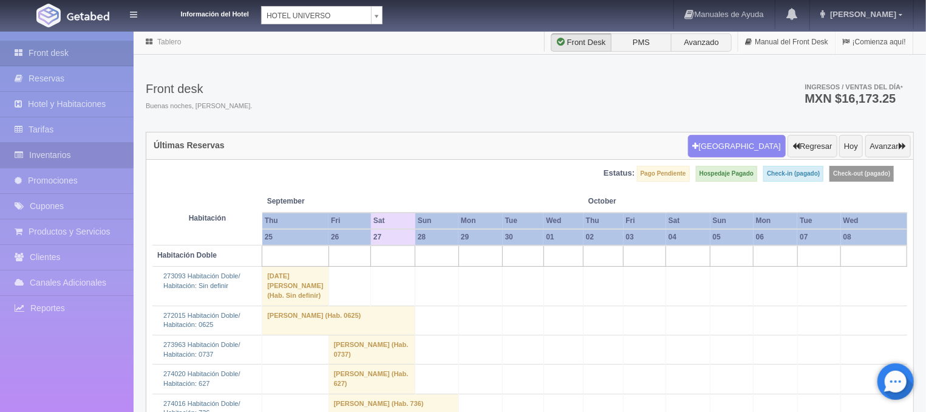
click at [80, 155] on link "Inventarios" at bounding box center [67, 155] width 134 height 25
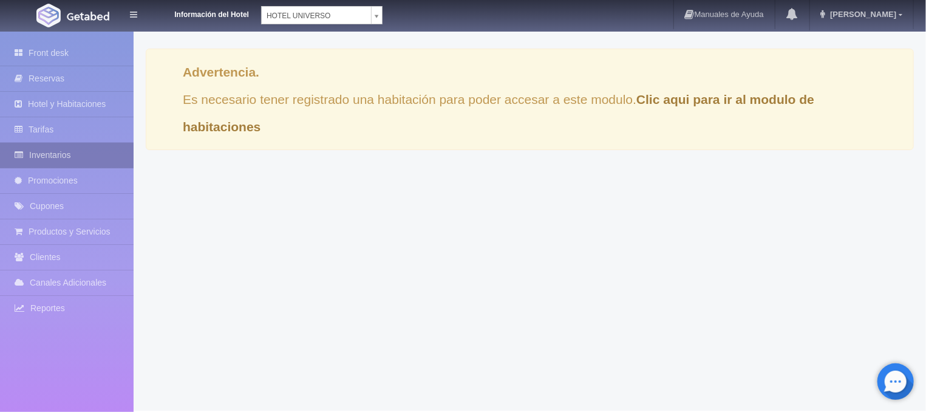
click at [51, 152] on link "Inventarios" at bounding box center [67, 155] width 134 height 25
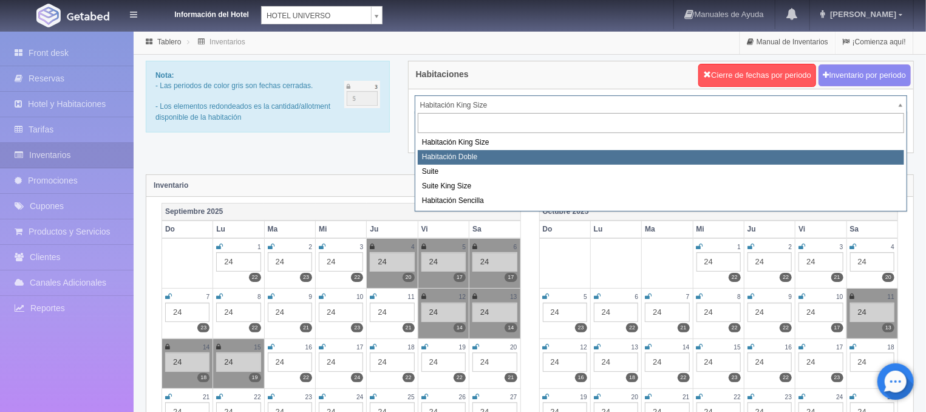
select select "583"
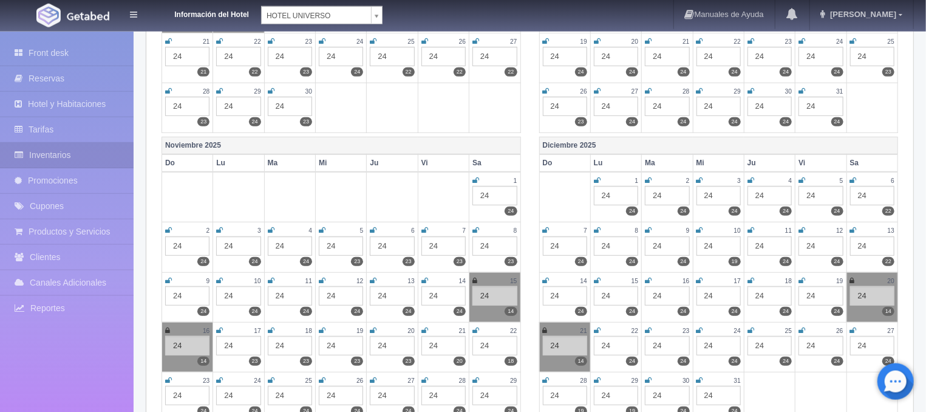
scroll to position [390, 0]
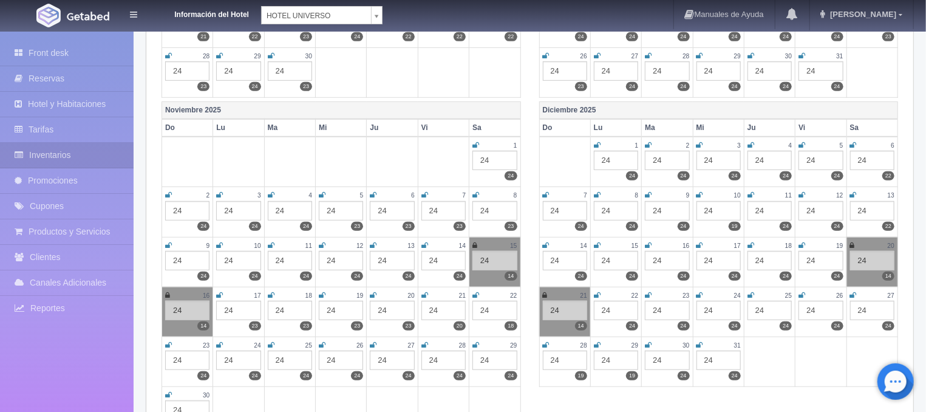
click at [422, 291] on icon at bounding box center [424, 294] width 7 height 7
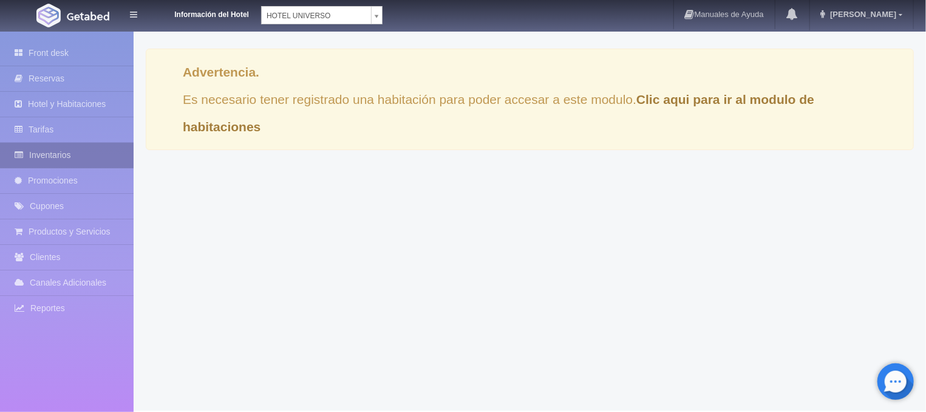
click at [77, 155] on link "Inventarios" at bounding box center [67, 155] width 134 height 25
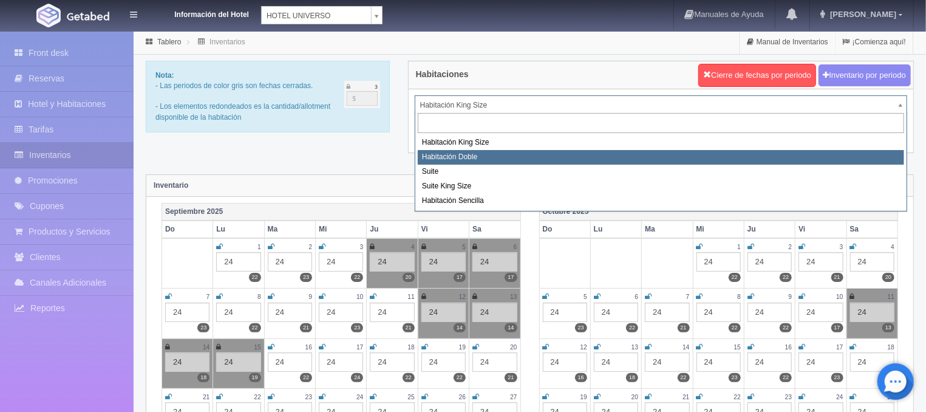
select select "583"
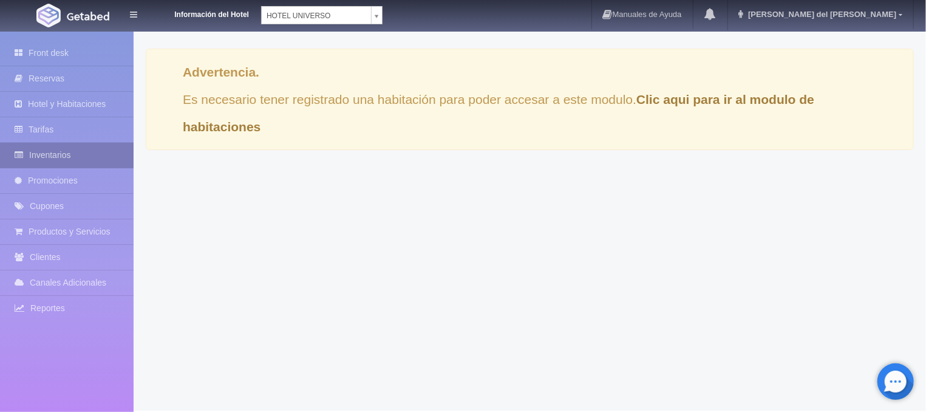
click at [89, 156] on link "Inventarios" at bounding box center [67, 155] width 134 height 25
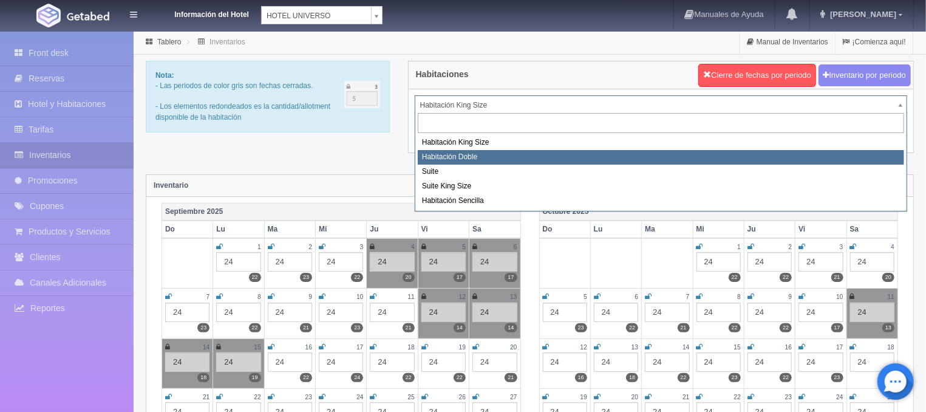
select select "583"
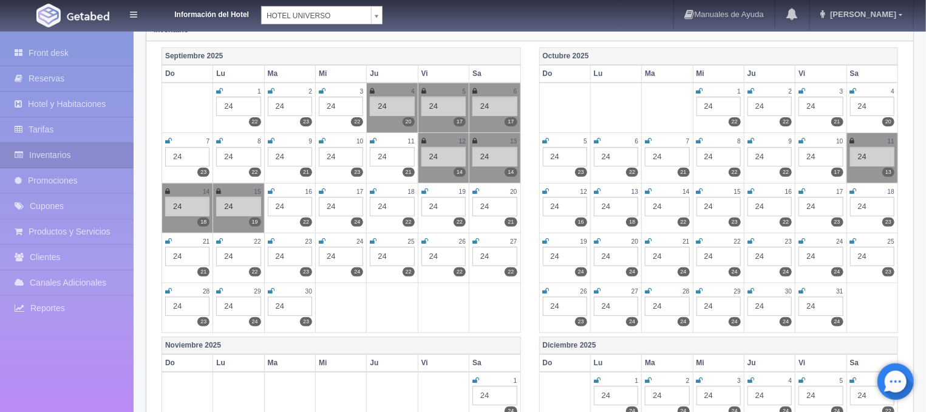
scroll to position [195, 0]
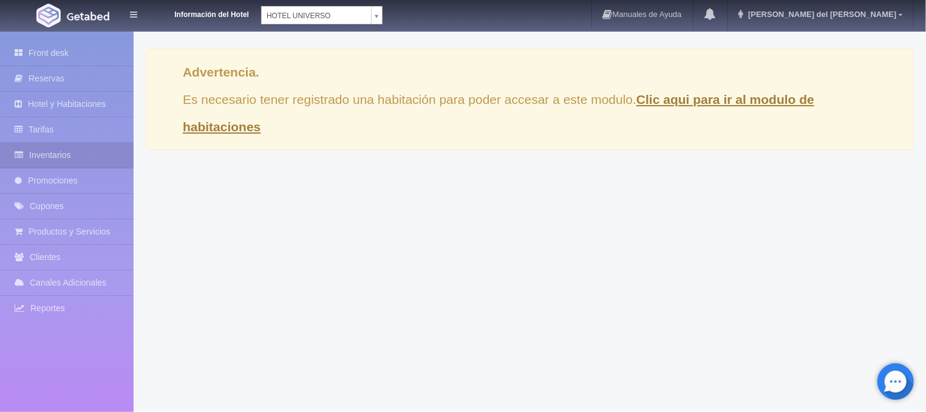
click at [201, 126] on link "Clic aqui para ir al modulo de habitaciones" at bounding box center [498, 112] width 631 height 41
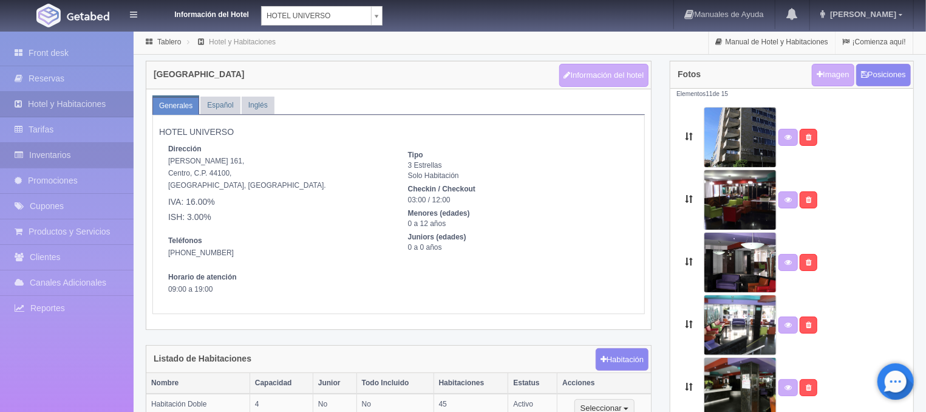
click at [46, 157] on link "Inventarios" at bounding box center [67, 155] width 134 height 25
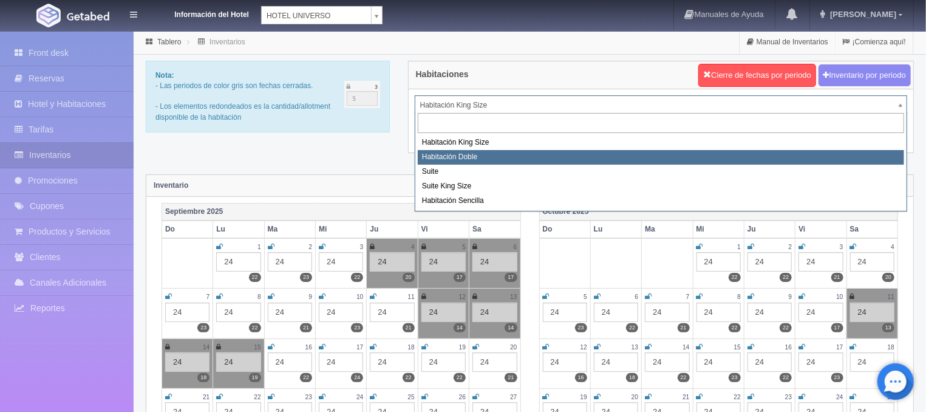
select select "583"
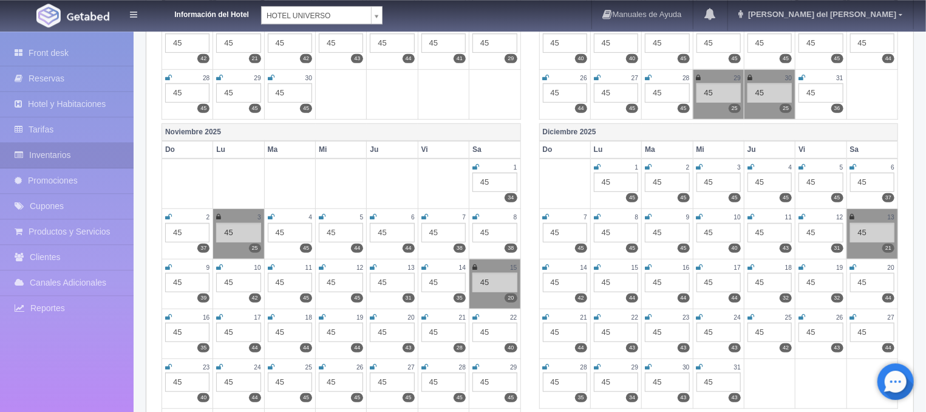
scroll to position [390, 0]
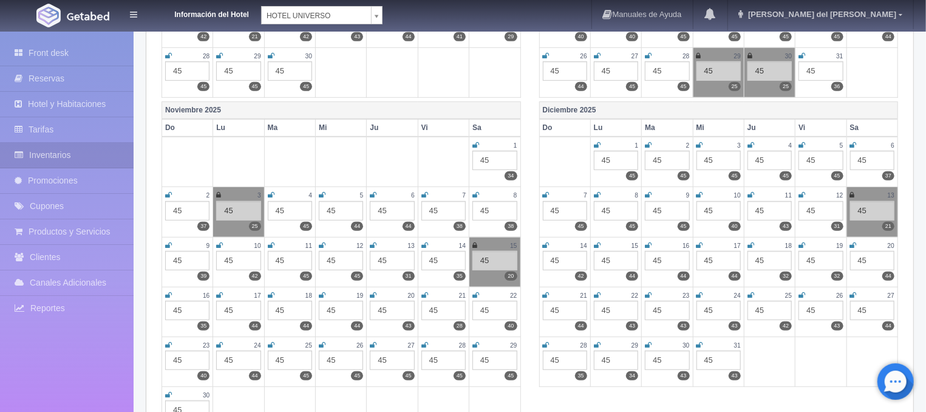
click at [424, 294] on icon at bounding box center [424, 294] width 7 height 7
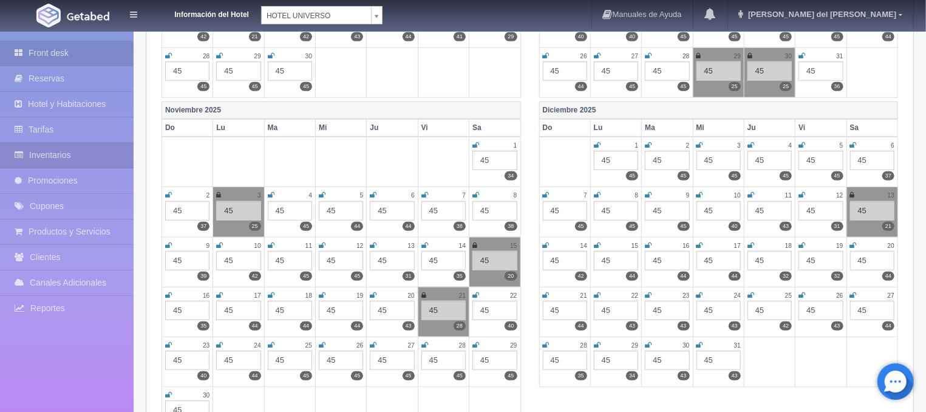
click at [79, 51] on link "Front desk" at bounding box center [67, 53] width 134 height 25
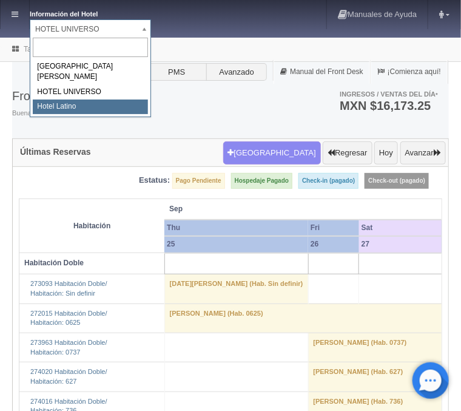
select select "625"
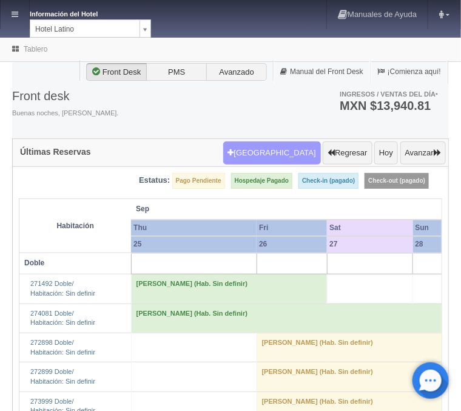
click at [270, 145] on button "Nueva Reserva" at bounding box center [272, 152] width 98 height 23
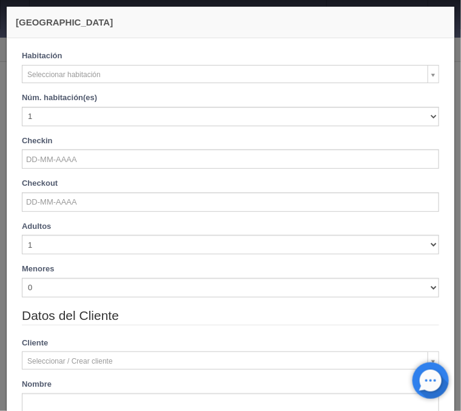
checkbox input "false"
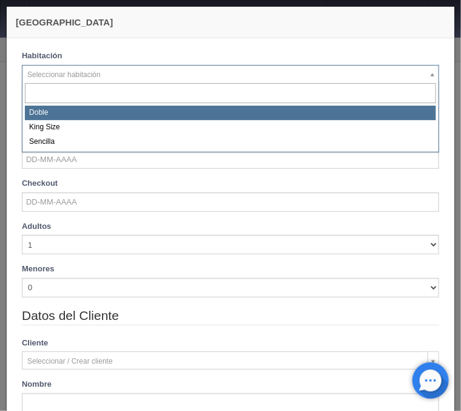
select select "2159"
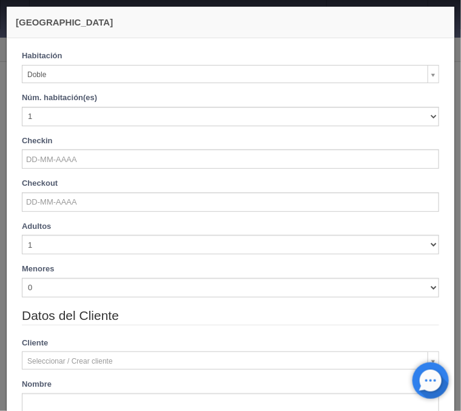
checkbox input "false"
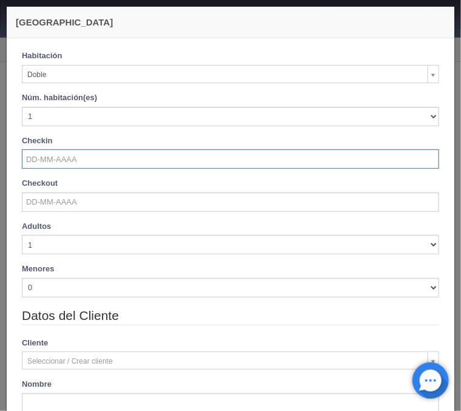
click at [64, 161] on input "text" at bounding box center [231, 158] width 418 height 19
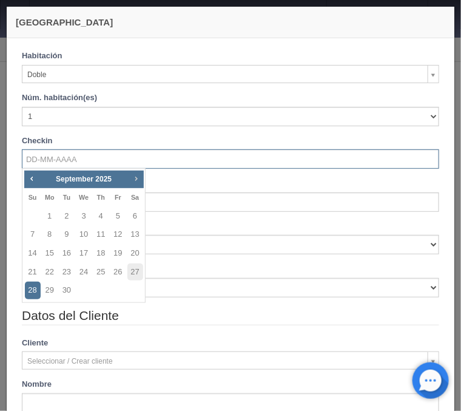
click at [136, 176] on span "Next" at bounding box center [136, 179] width 10 height 10
click at [50, 290] on link "29" at bounding box center [50, 291] width 16 height 18
type input "[DATE]"
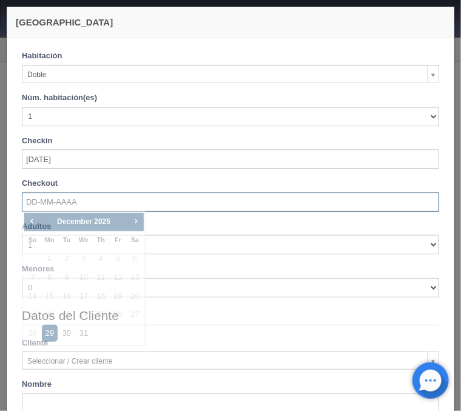
click at [54, 205] on input "text" at bounding box center [231, 201] width 418 height 19
checkbox input "false"
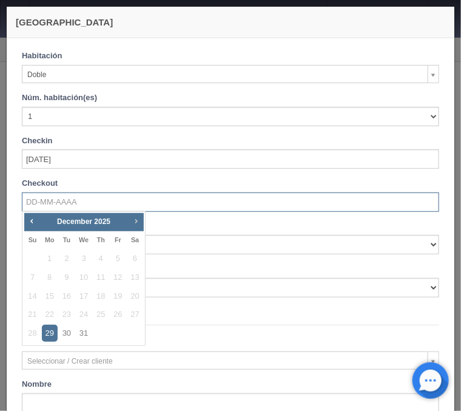
click at [133, 221] on span "Next" at bounding box center [136, 221] width 10 height 10
click at [135, 260] on link "3" at bounding box center [135, 259] width 16 height 18
type input "[DATE]"
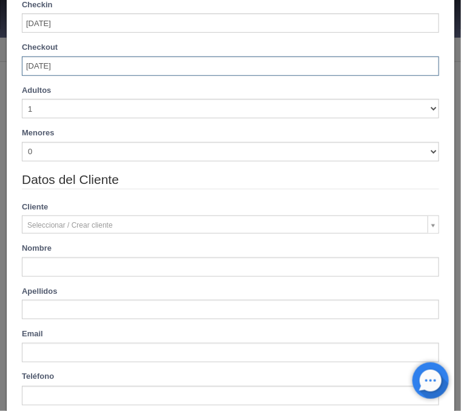
scroll to position [146, 0]
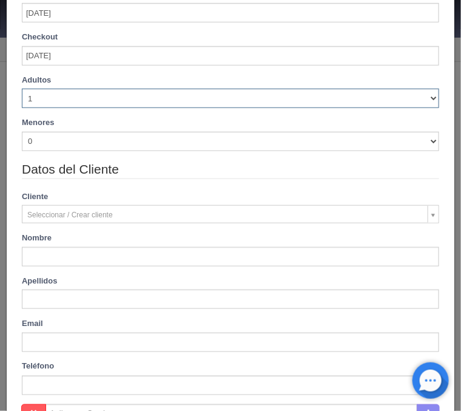
click at [22, 89] on select "1 2 3 4 5 6 7 8 9 10" at bounding box center [231, 98] width 418 height 19
checkbox input "false"
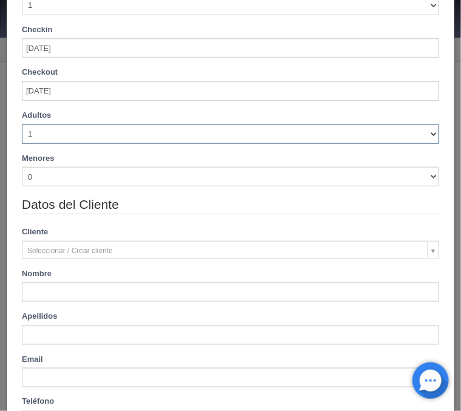
scroll to position [180, 0]
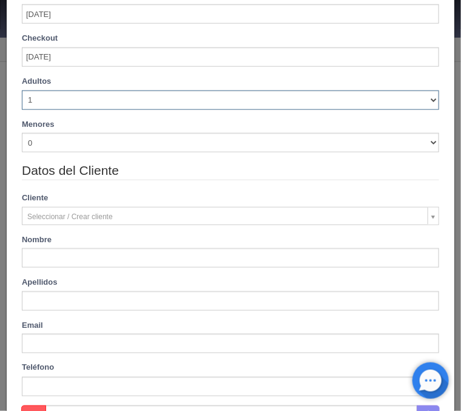
select select "2"
click option "2" at bounding box center [0, 0] width 0 height 0
checkbox input "false"
click at [22, 90] on select "1 2 3 4 5 6 7 8 9 10" at bounding box center [231, 99] width 418 height 19
select select "3"
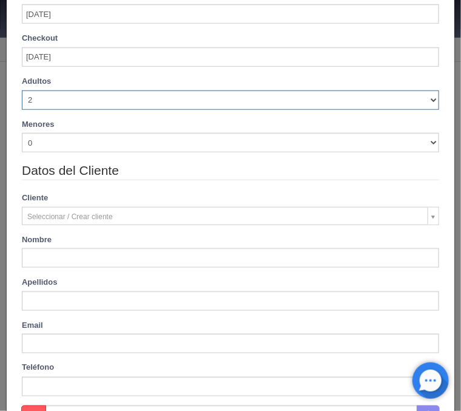
click option "3" at bounding box center [0, 0] width 0 height 0
checkbox input "false"
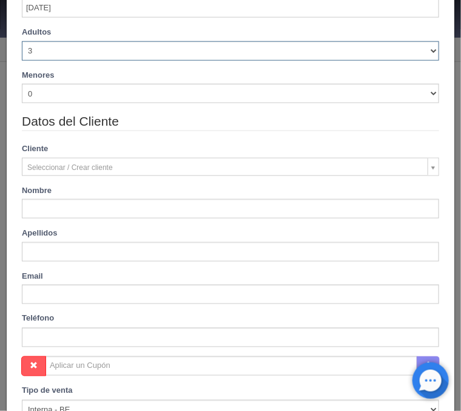
scroll to position [278, 0]
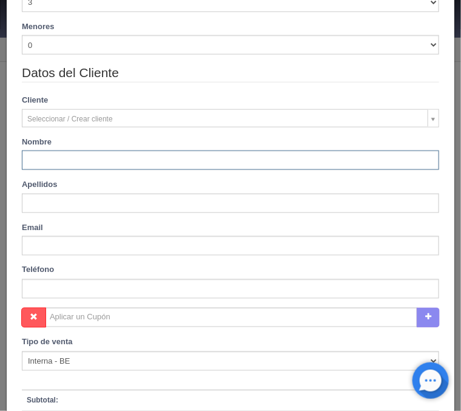
click at [50, 159] on input "text" at bounding box center [231, 160] width 418 height 19
type input "3850.00"
checkbox input "false"
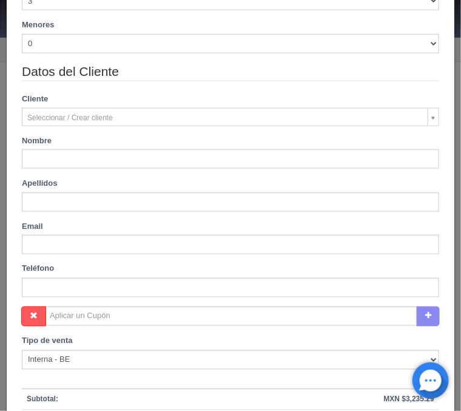
type input "[PERSON_NAME]"
checkbox input "false"
type input "[PERSON_NAME]"
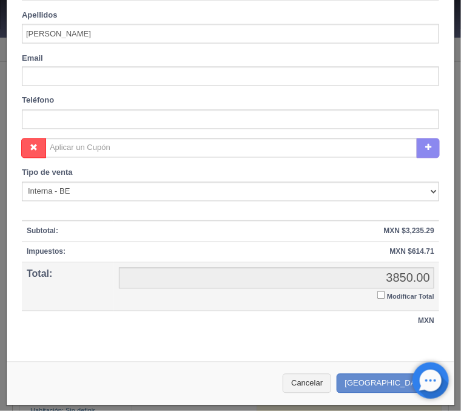
scroll to position [452, 0]
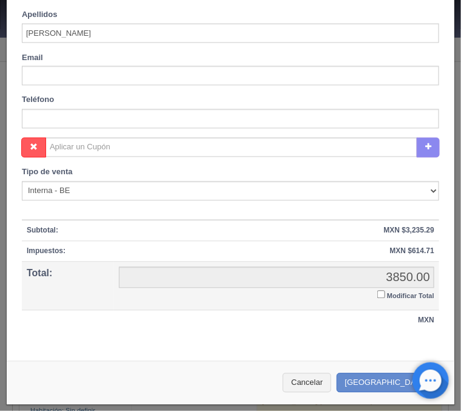
type input "4350.00"
click at [384, 293] on input "Modificar Total" at bounding box center [382, 295] width 8 height 8
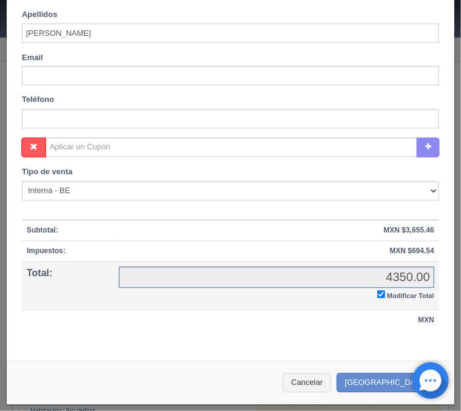
checkbox input "true"
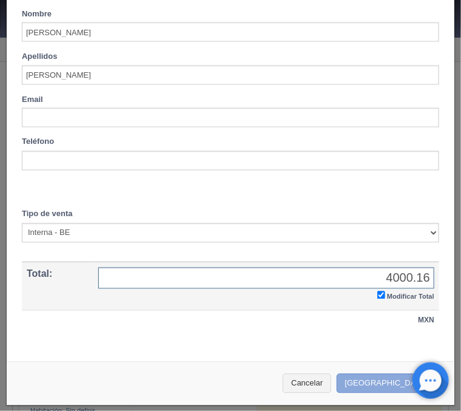
type input "4000.16"
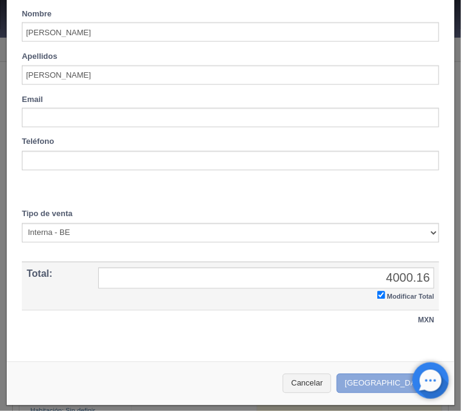
click at [382, 385] on button "Crear Reserva" at bounding box center [390, 384] width 106 height 20
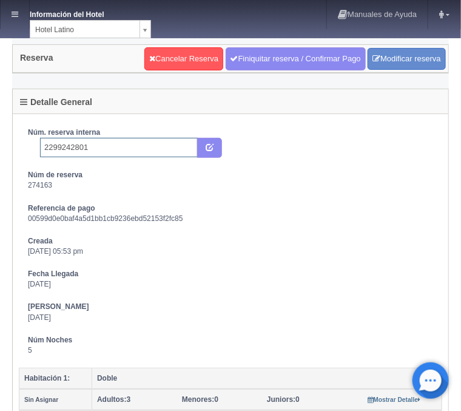
click at [108, 150] on input "2299242801" at bounding box center [119, 147] width 158 height 19
type input "2299242801 Expedia"
click at [214, 146] on icon "submit" at bounding box center [210, 147] width 8 height 8
click at [260, 47] on div "Cancelar Reserva Finiquitar reserva / Confirmar Pago Modificar reserva" at bounding box center [295, 59] width 308 height 30
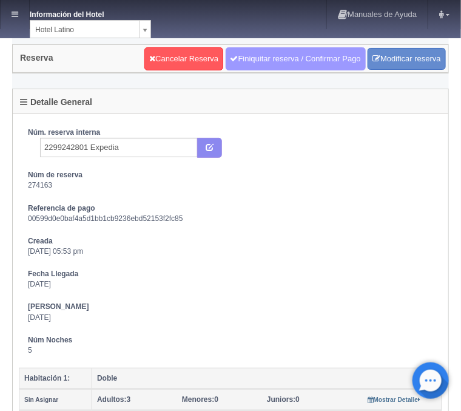
click at [262, 58] on link "Finiquitar reserva / Confirmar Pago" at bounding box center [296, 58] width 140 height 23
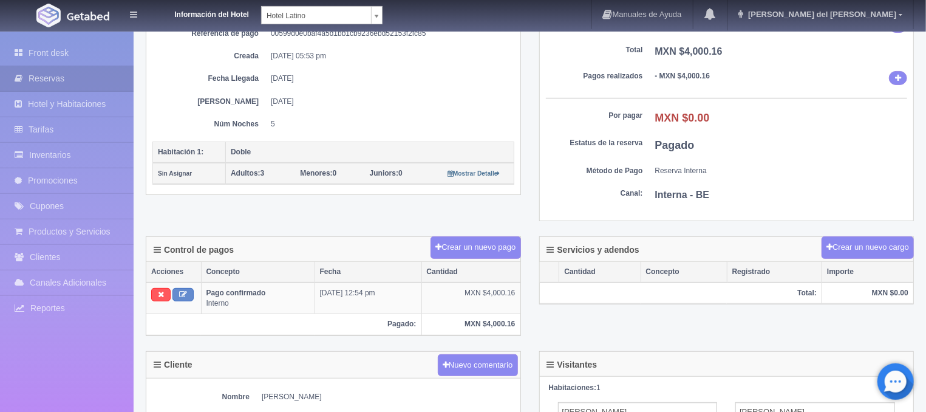
scroll to position [195, 0]
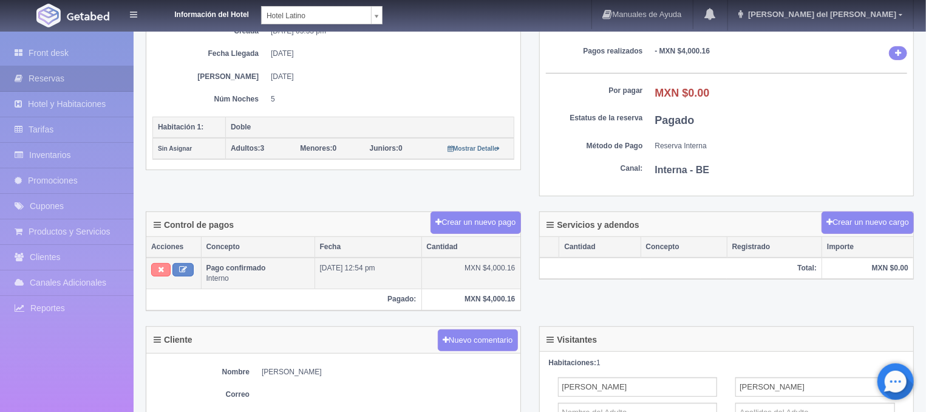
click at [160, 271] on icon at bounding box center [161, 269] width 6 height 8
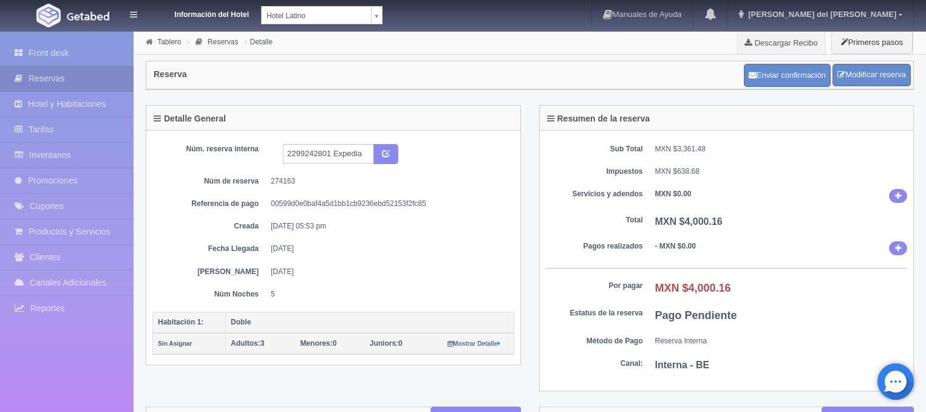
scroll to position [195, 0]
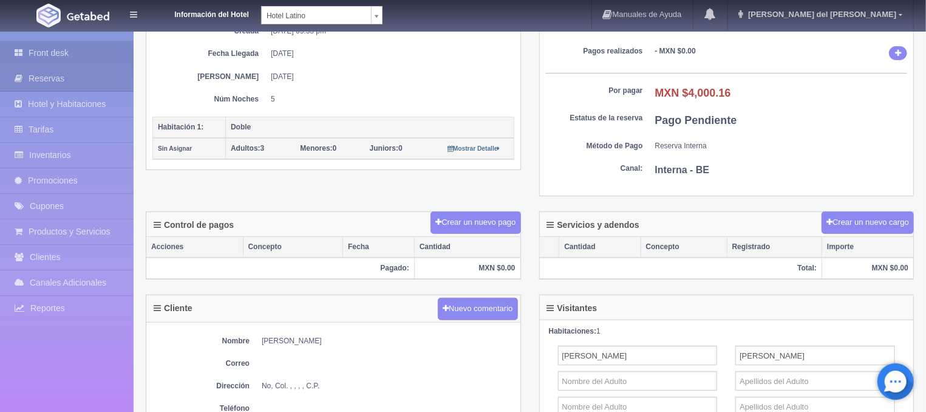
click at [84, 50] on link "Front desk" at bounding box center [67, 53] width 134 height 25
